Goal: Task Accomplishment & Management: Manage account settings

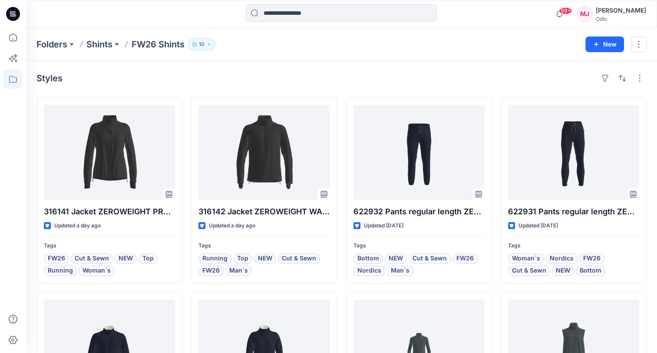
click at [167, 20] on div at bounding box center [105, 13] width 158 height 19
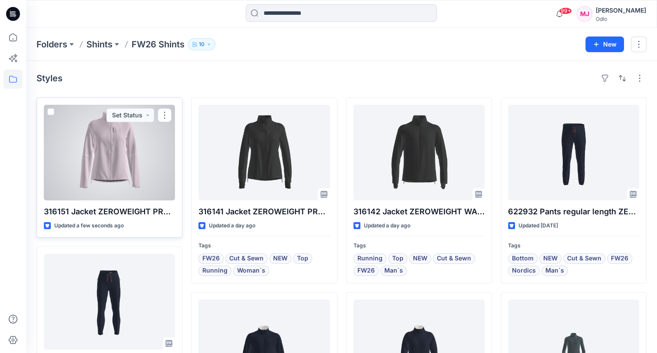
click at [119, 172] on div at bounding box center [109, 153] width 131 height 96
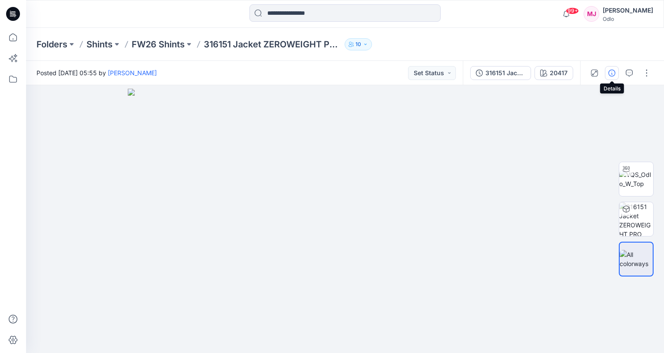
click at [611, 73] on icon "button" at bounding box center [611, 72] width 7 height 7
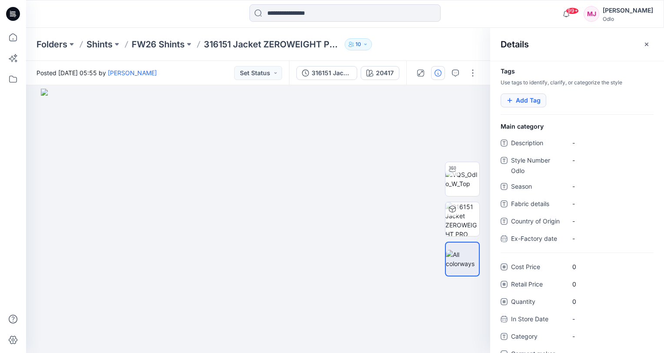
click at [525, 103] on button "Add Tag" at bounding box center [523, 100] width 46 height 14
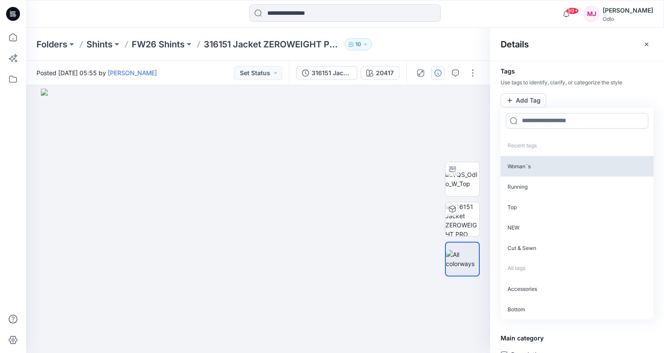
click at [545, 170] on p "Woman`s" at bounding box center [576, 166] width 153 height 20
click at [544, 170] on p "Running" at bounding box center [576, 165] width 153 height 20
click at [544, 170] on p "Top" at bounding box center [576, 165] width 153 height 20
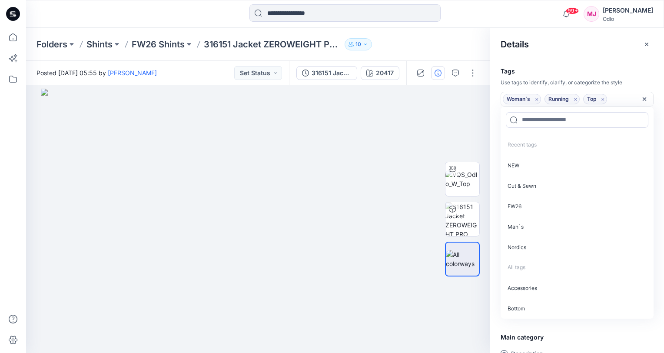
click at [544, 170] on p "NEW" at bounding box center [576, 165] width 153 height 20
click at [544, 170] on p "Cut & Sewn" at bounding box center [576, 165] width 153 height 20
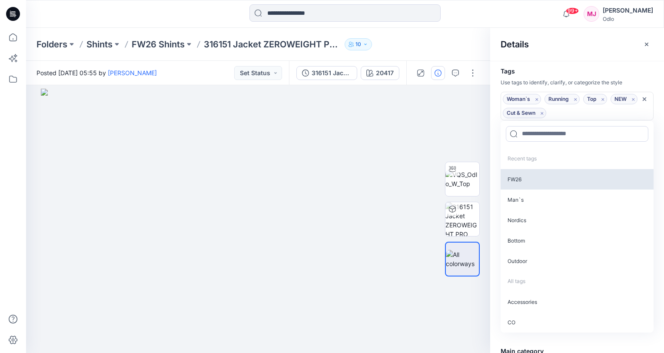
click at [544, 170] on p "FW26" at bounding box center [576, 179] width 153 height 20
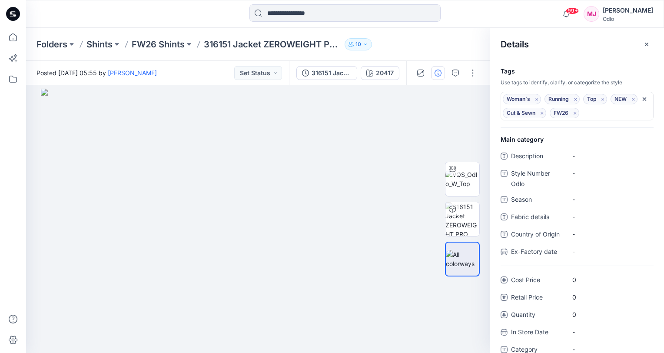
click at [556, 53] on div "Details" at bounding box center [577, 44] width 174 height 33
click at [587, 178] on div "-" at bounding box center [609, 173] width 87 height 14
type textarea "******"
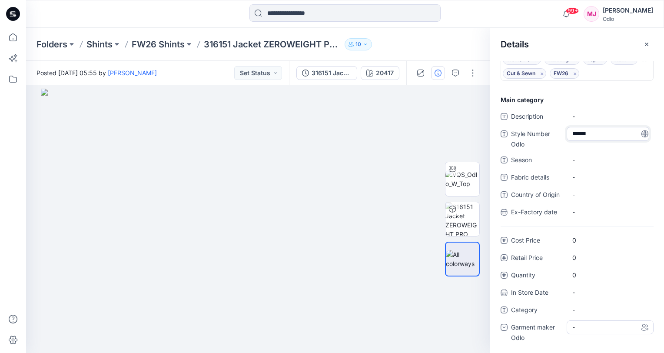
click at [593, 330] on div "-" at bounding box center [609, 327] width 87 height 14
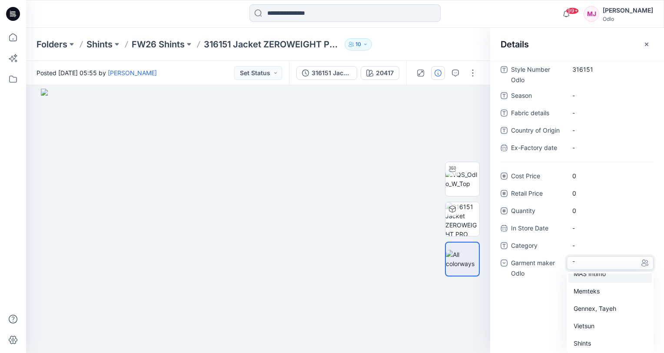
scroll to position [61, 0]
click at [595, 337] on div "Shints" at bounding box center [609, 342] width 83 height 17
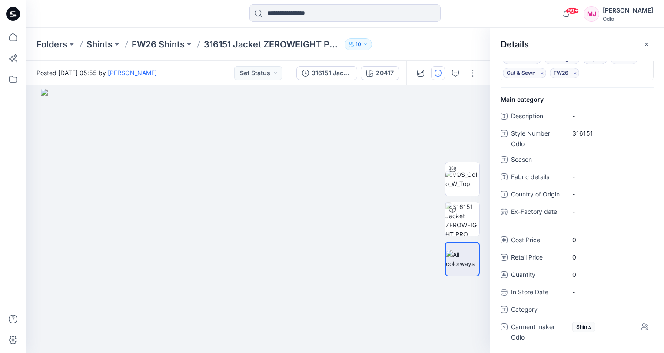
scroll to position [40, 0]
click at [415, 50] on div "Folders Shints FW26 Shints 316151 Jacket ZEROWEIGHT PRO WINDPROOF_SMS_3D 10" at bounding box center [310, 44] width 549 height 12
click at [432, 43] on div "Folders Shints FW26 Shints 316151 Jacket ZEROWEIGHT PRO WINDPROOF_SMS_3D 10" at bounding box center [310, 44] width 549 height 12
click at [646, 44] on icon "button" at bounding box center [646, 44] width 3 height 3
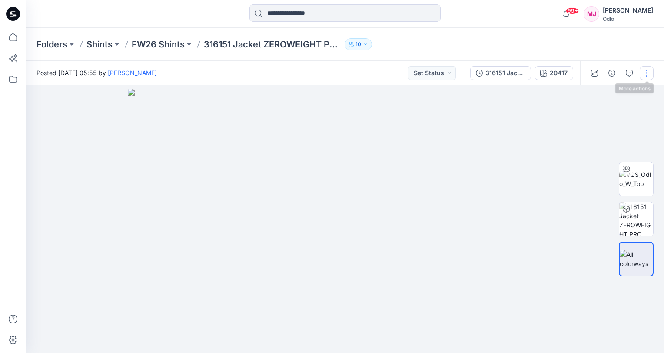
click at [645, 74] on button "button" at bounding box center [646, 73] width 14 height 14
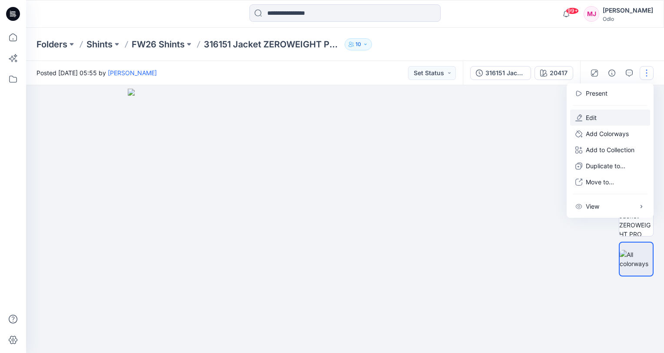
click at [612, 115] on button "Edit" at bounding box center [610, 117] width 80 height 16
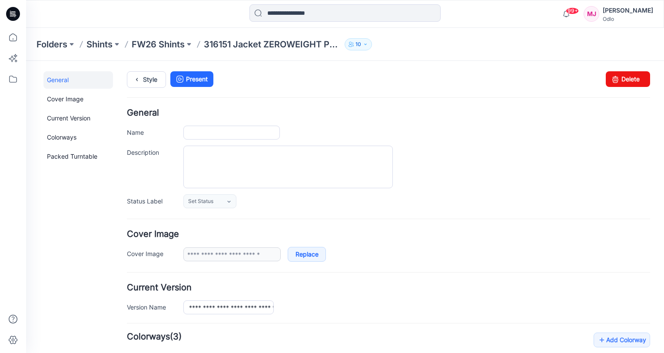
type input "**********"
type input "*****"
type input "**********"
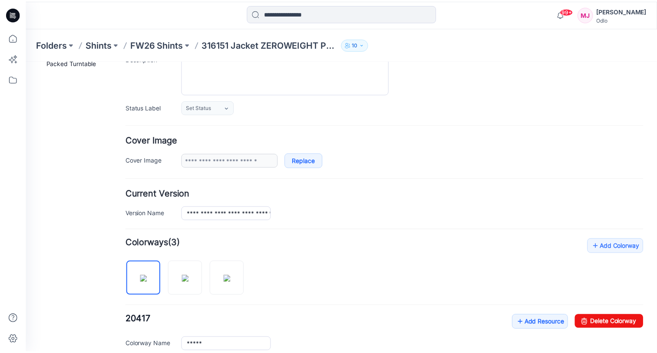
scroll to position [130, 0]
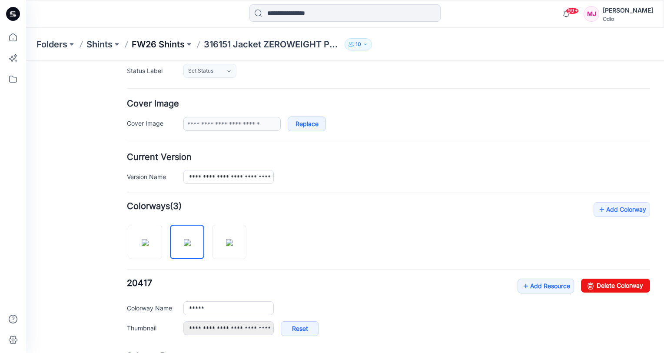
click at [164, 46] on p "FW26 Shints" at bounding box center [158, 44] width 53 height 12
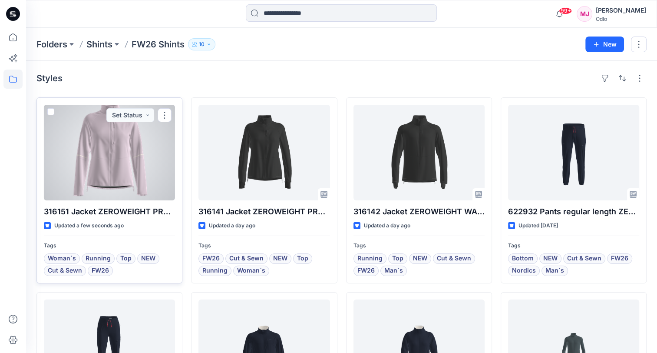
click at [130, 185] on div at bounding box center [109, 153] width 131 height 96
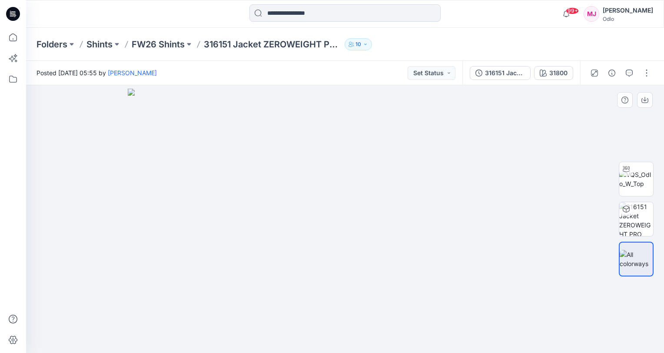
click at [365, 293] on img at bounding box center [345, 221] width 434 height 264
click at [634, 172] on img at bounding box center [636, 179] width 34 height 18
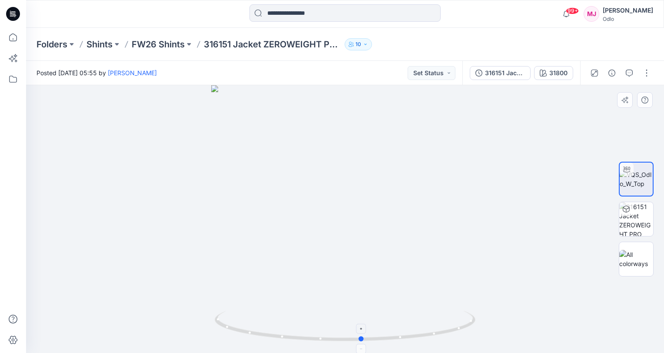
drag, startPoint x: 343, startPoint y: 336, endPoint x: 363, endPoint y: 338, distance: 20.0
click at [363, 338] on circle at bounding box center [361, 338] width 5 height 5
click at [159, 44] on p "FW26 Shints" at bounding box center [158, 44] width 53 height 12
